Goal: Task Accomplishment & Management: Use online tool/utility

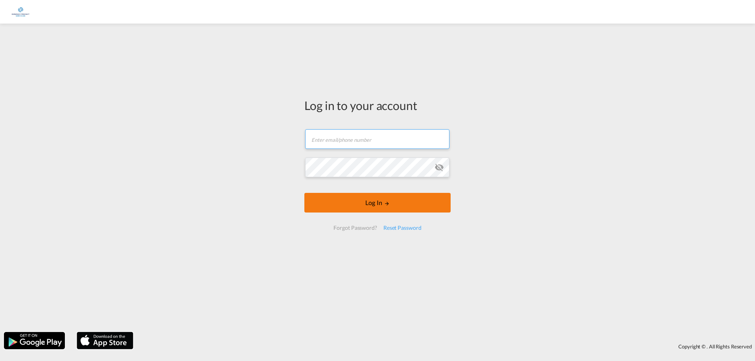
type input "[PERSON_NAME][EMAIL_ADDRESS][PERSON_NAME][DOMAIN_NAME]"
click at [384, 201] on md-icon "LOGIN" at bounding box center [387, 204] width 6 height 6
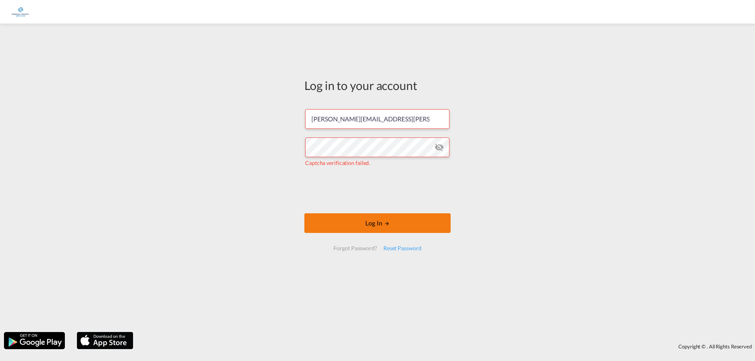
click at [403, 225] on button "Log In" at bounding box center [377, 223] width 146 height 20
